Goal: Find specific page/section: Find specific page/section

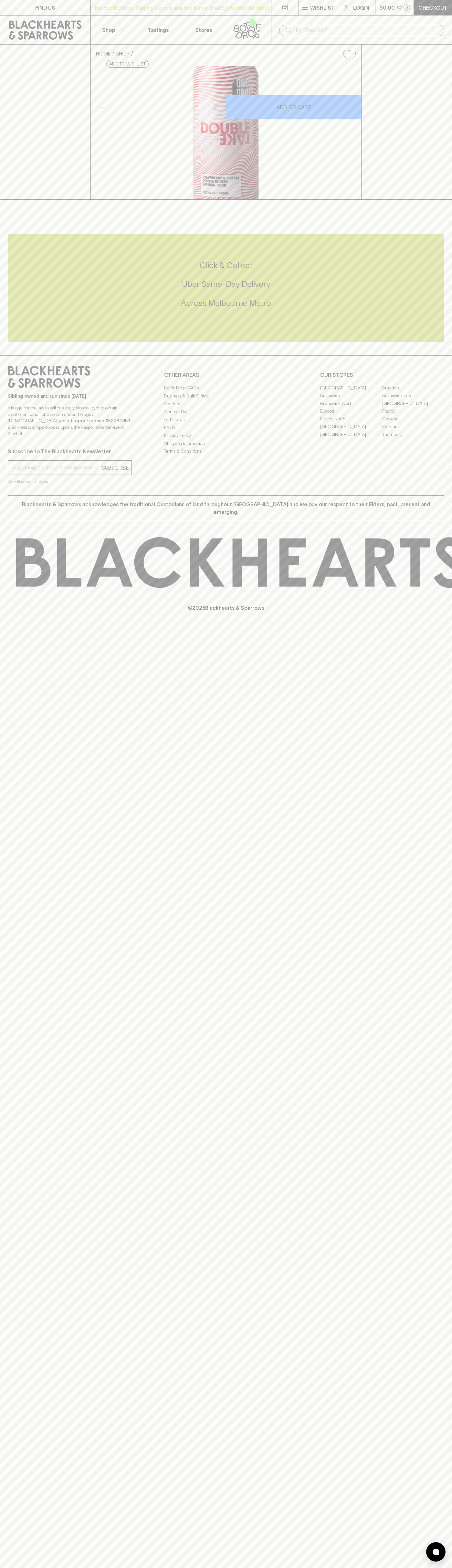
click at [145, 27] on link "Tastings" at bounding box center [158, 29] width 45 height 29
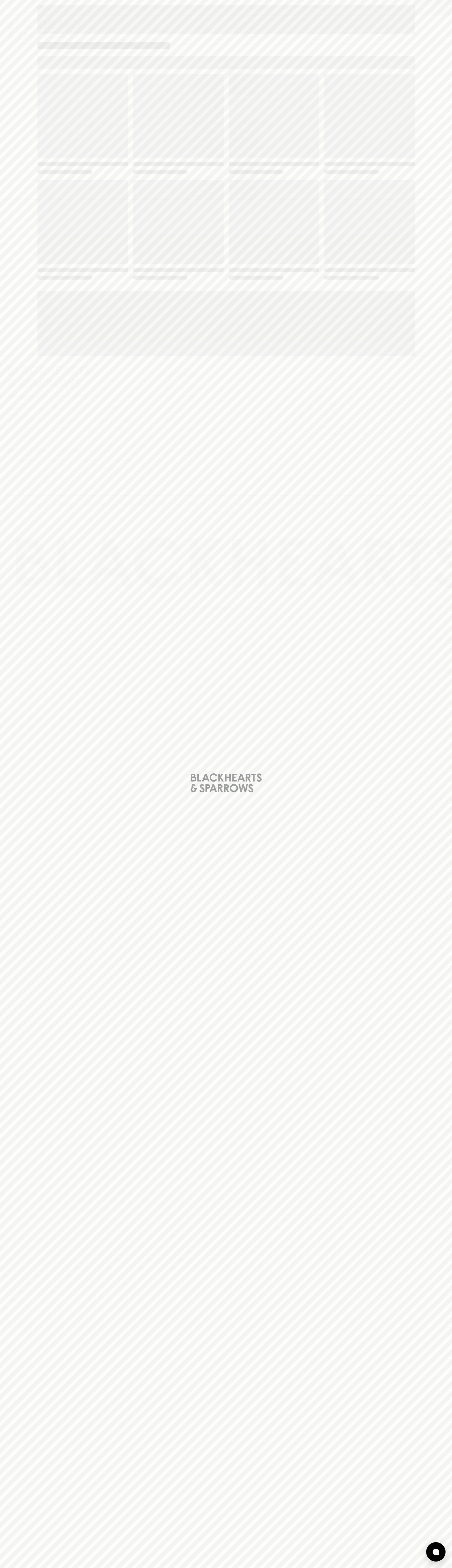
click at [444, 555] on div "Loading" at bounding box center [226, 784] width 452 height 1568
click at [408, 1567] on html "FIND US | No Bad Bottles | Sibling Owned and Run Since 2006 | No Bad Bottles | …" at bounding box center [226, 784] width 452 height 1568
click at [19, 1107] on div "Loading" at bounding box center [226, 784] width 452 height 1568
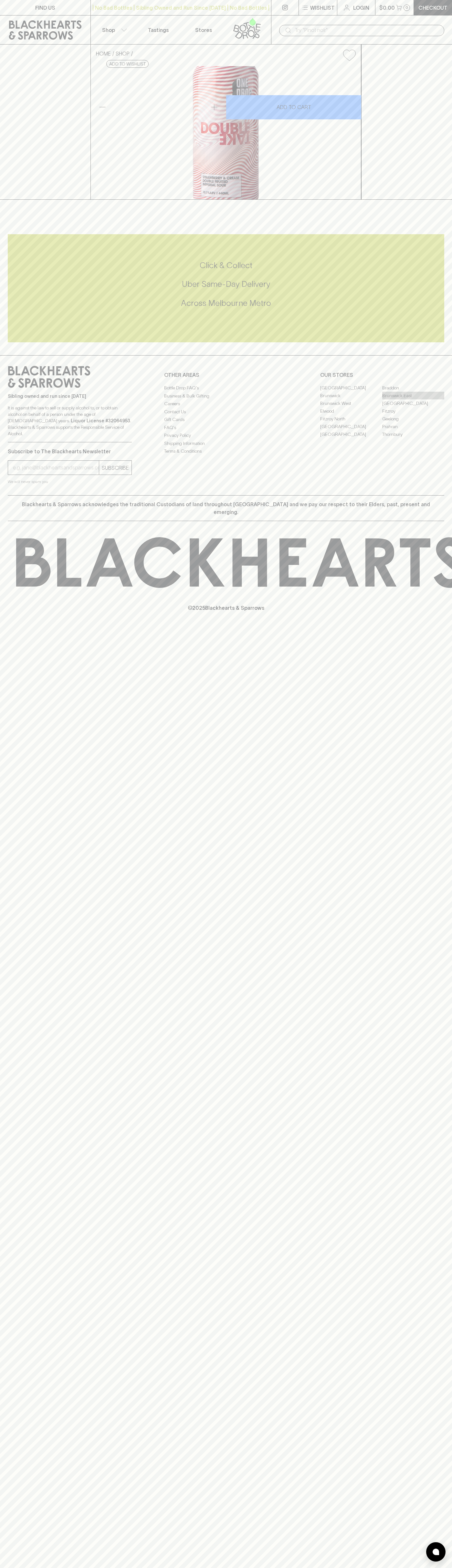
click at [413, 399] on link "Brunswick East" at bounding box center [413, 395] width 62 height 8
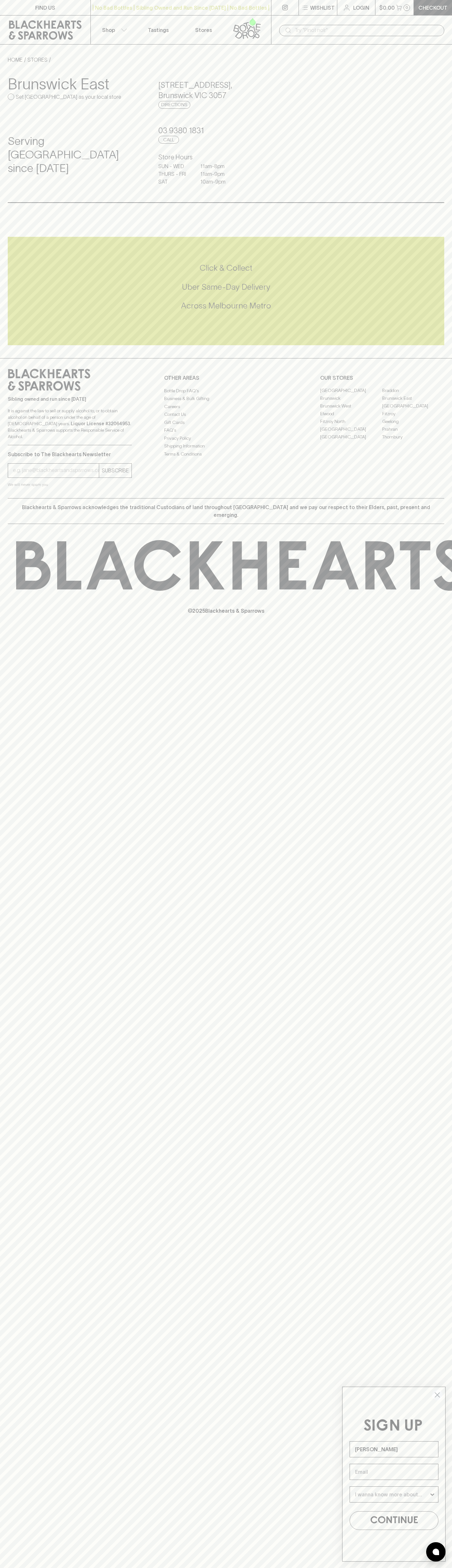
type input "John Smith"
